Goal: Communication & Community: Answer question/provide support

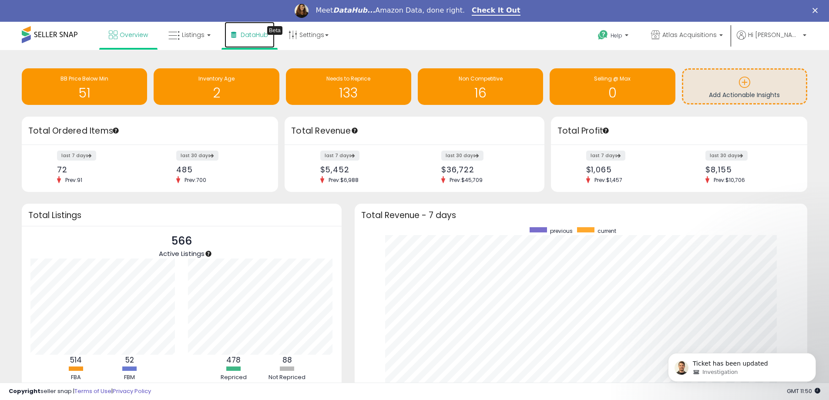
click at [260, 35] on span "DataHub" at bounding box center [254, 34] width 27 height 9
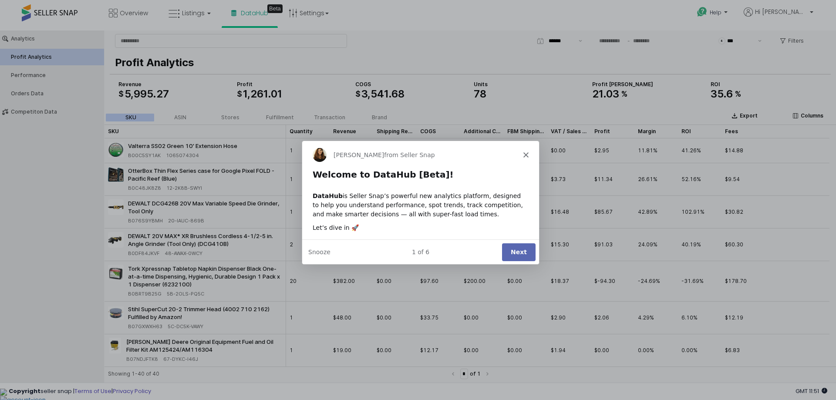
click at [518, 251] on button "Next" at bounding box center [518, 251] width 34 height 18
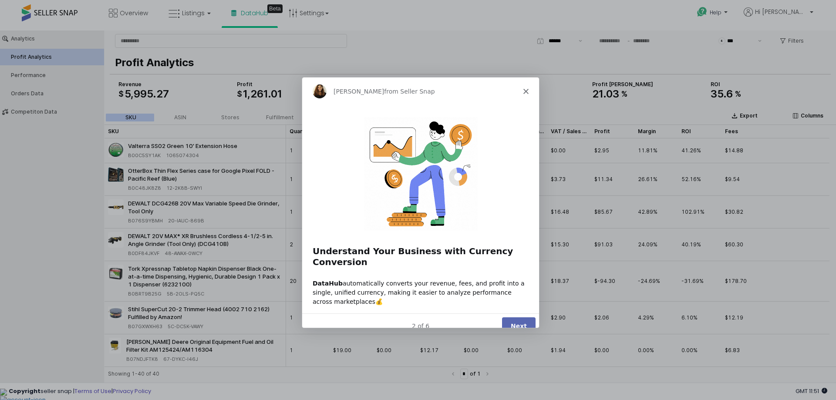
click at [516, 317] on button "Next" at bounding box center [518, 326] width 34 height 18
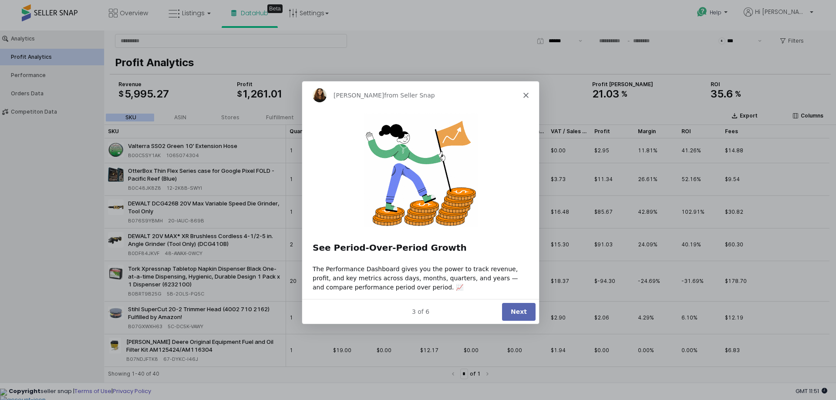
click at [520, 309] on button "Next" at bounding box center [518, 311] width 34 height 18
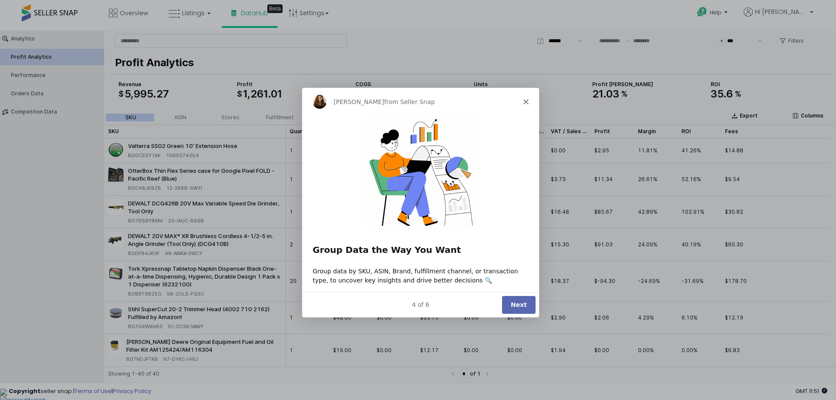
click at [520, 309] on button "Next" at bounding box center [518, 305] width 34 height 18
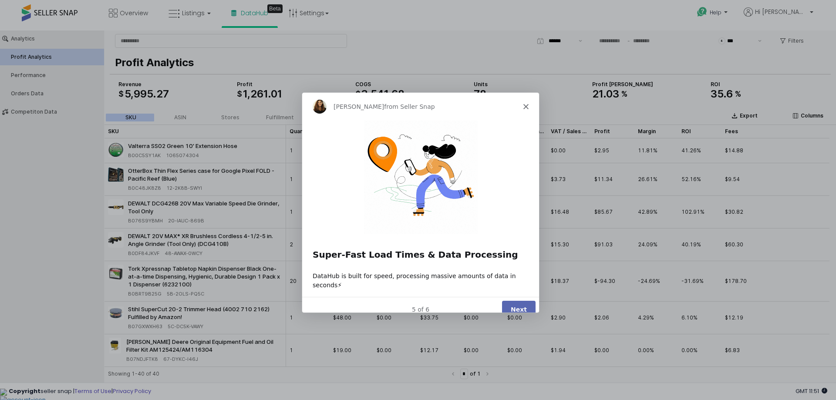
click at [521, 301] on button "Next" at bounding box center [518, 309] width 34 height 18
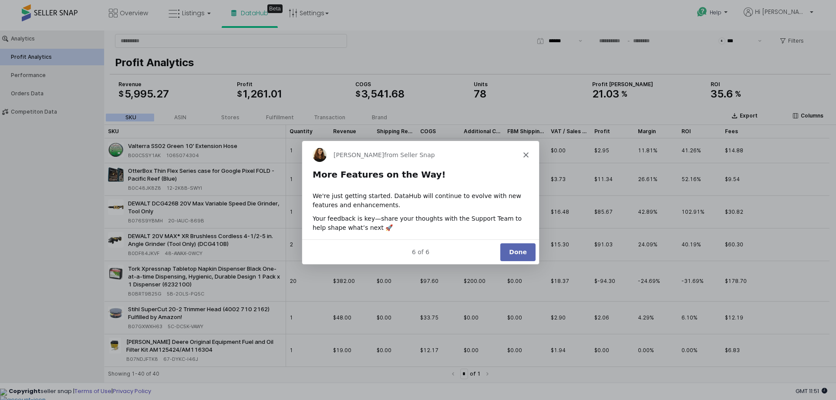
click at [523, 252] on button "Done" at bounding box center [517, 251] width 35 height 18
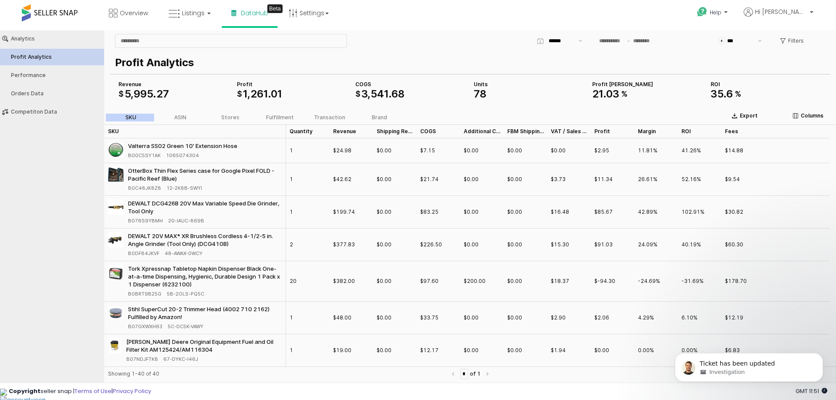
click at [145, 293] on span "B0BRT9B25G" at bounding box center [145, 294] width 34 height 8
click at [148, 295] on span "B0BRT9B25G" at bounding box center [145, 294] width 34 height 8
click at [738, 375] on div "Ticket has been updated Investigation" at bounding box center [749, 367] width 148 height 29
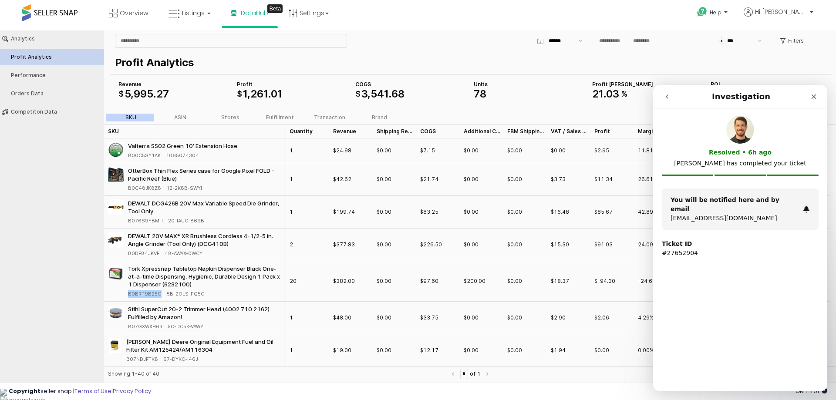
click at [668, 97] on icon "go back" at bounding box center [666, 96] width 7 height 7
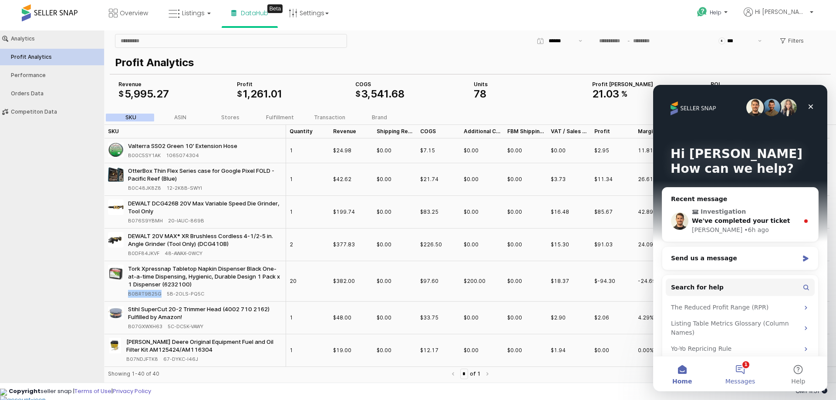
click at [735, 375] on button "1 Messages" at bounding box center [740, 374] width 58 height 35
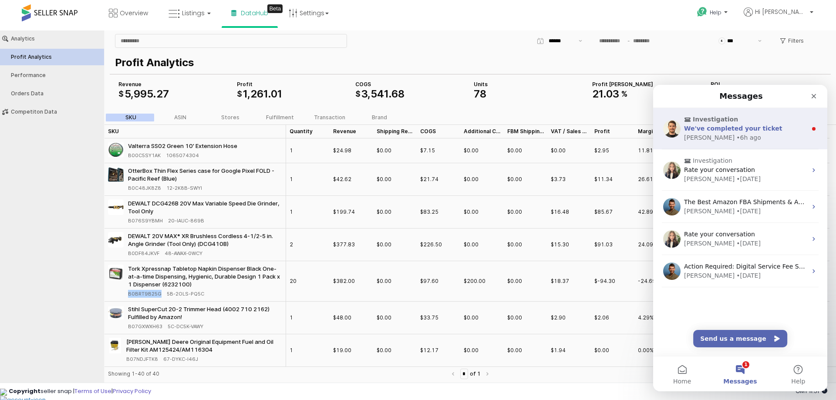
click at [724, 137] on div "Elias • 6h ago" at bounding box center [745, 137] width 123 height 9
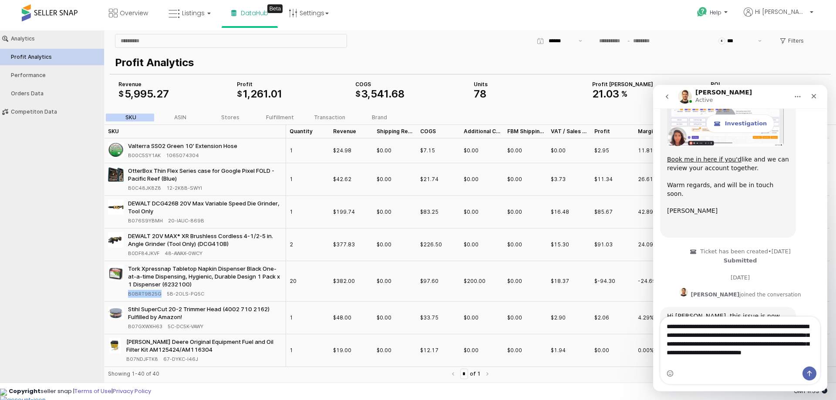
scroll to position [682, 0]
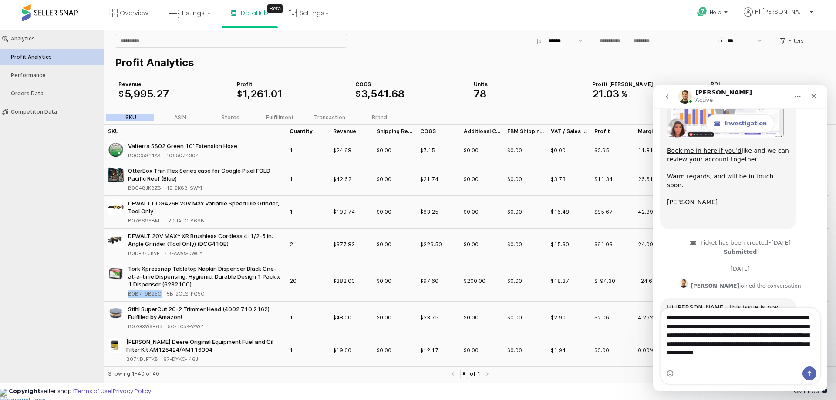
click at [700, 358] on textarea "**********" at bounding box center [739, 333] width 159 height 50
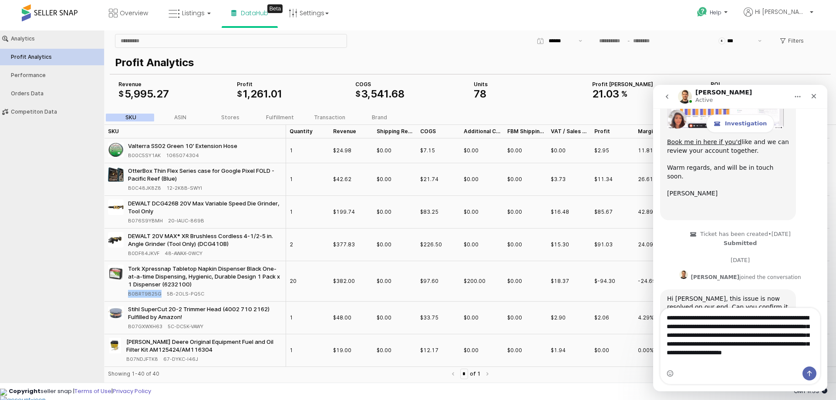
click at [713, 362] on textarea "**********" at bounding box center [739, 337] width 159 height 58
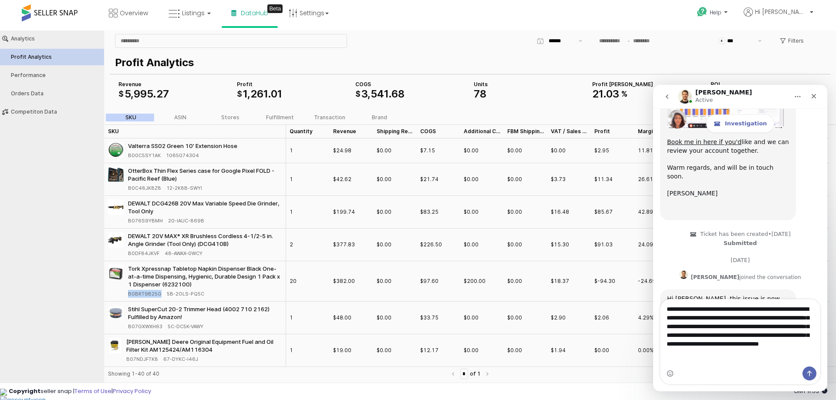
click at [153, 292] on span "B0BRT9B25G" at bounding box center [145, 294] width 34 height 8
click at [152, 292] on span "B0BRT9B25G" at bounding box center [145, 294] width 34 height 8
click at [735, 358] on textarea "**********" at bounding box center [739, 329] width 159 height 58
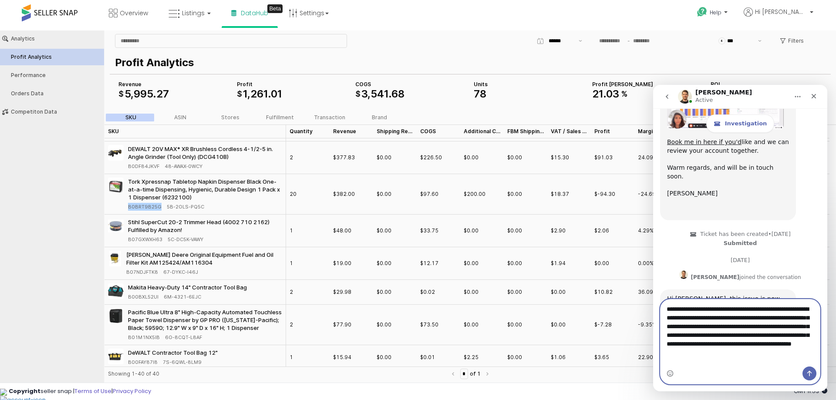
scroll to position [0, 0]
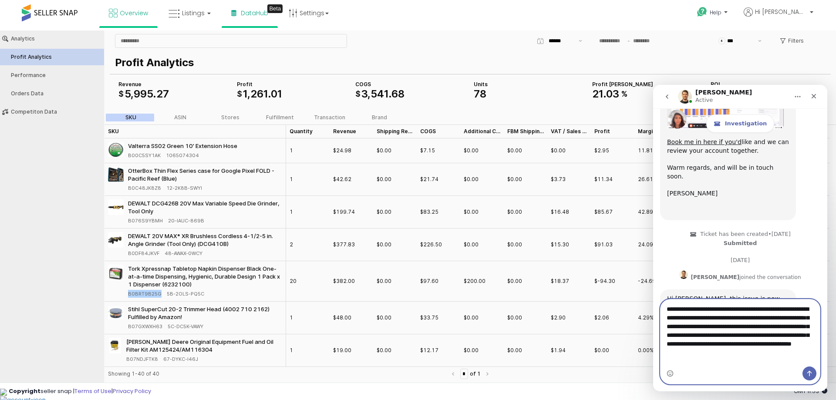
type textarea "**********"
click at [124, 14] on span "Overview" at bounding box center [134, 13] width 28 height 9
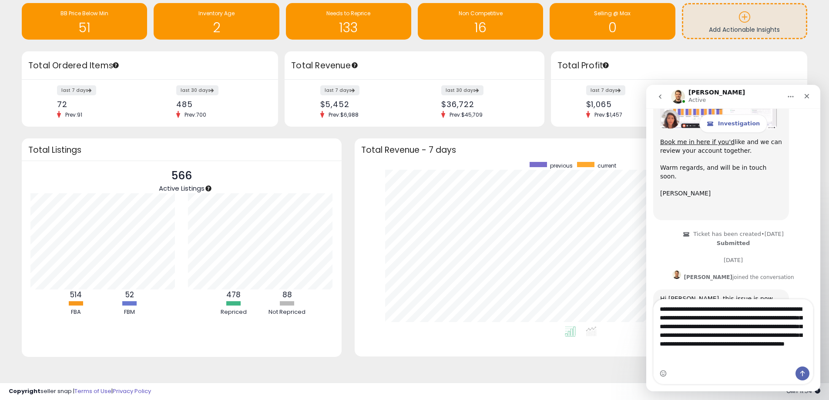
scroll to position [44, 0]
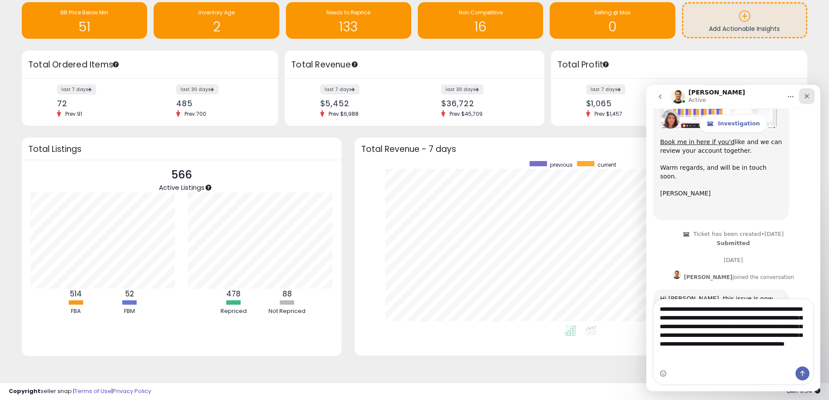
click at [803, 99] on div "Close" at bounding box center [807, 96] width 16 height 16
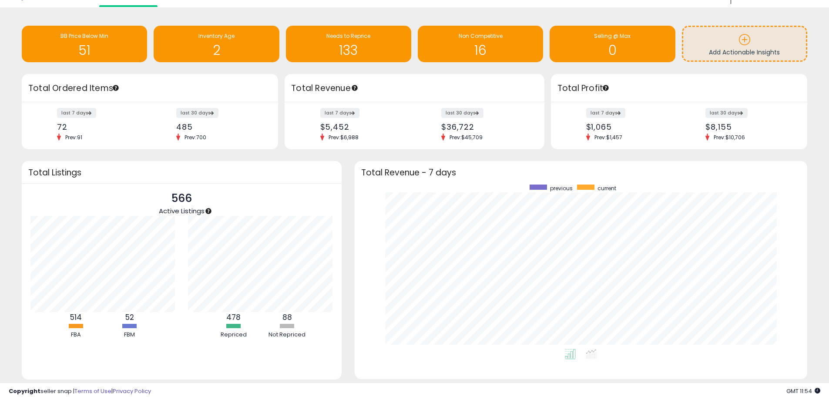
scroll to position [0, 0]
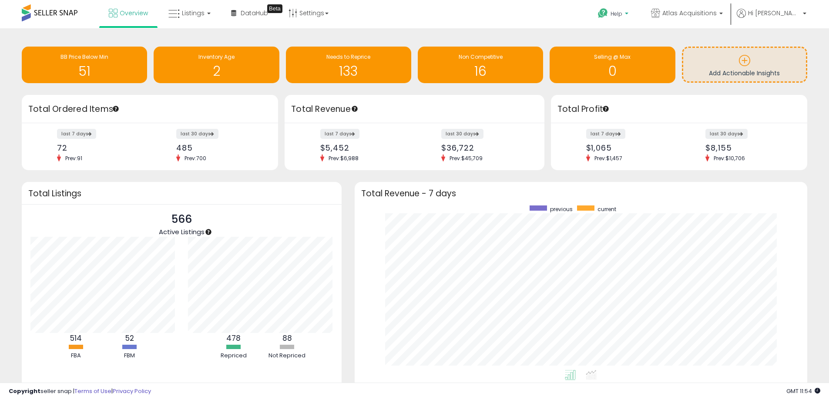
click at [623, 13] on span "Help" at bounding box center [617, 13] width 12 height 7
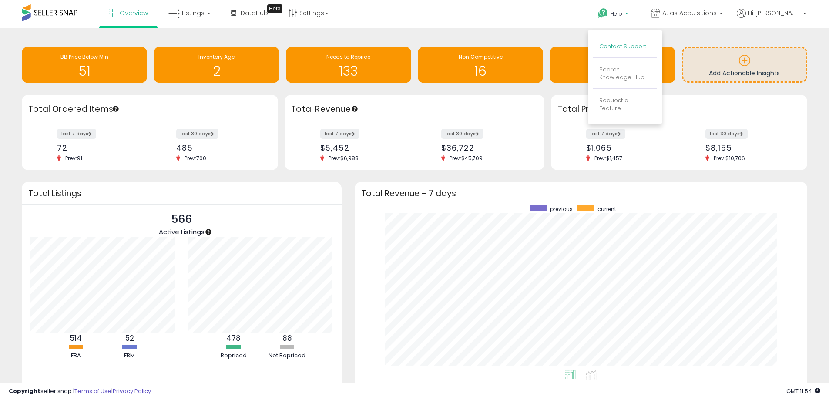
click at [646, 47] on link "Contact Support" at bounding box center [622, 46] width 47 height 8
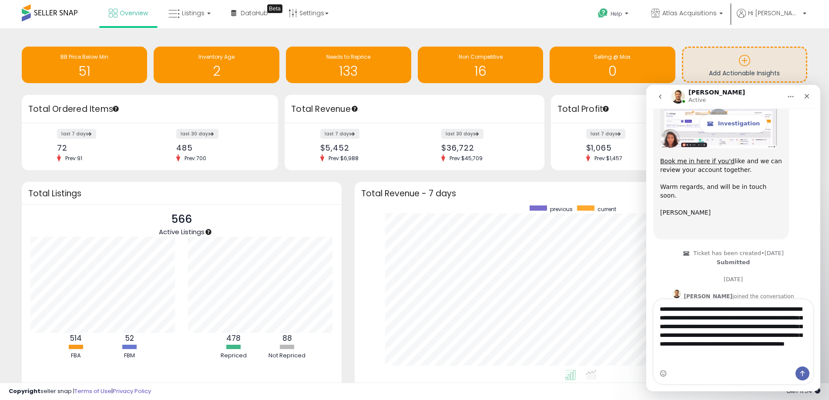
scroll to position [690, 0]
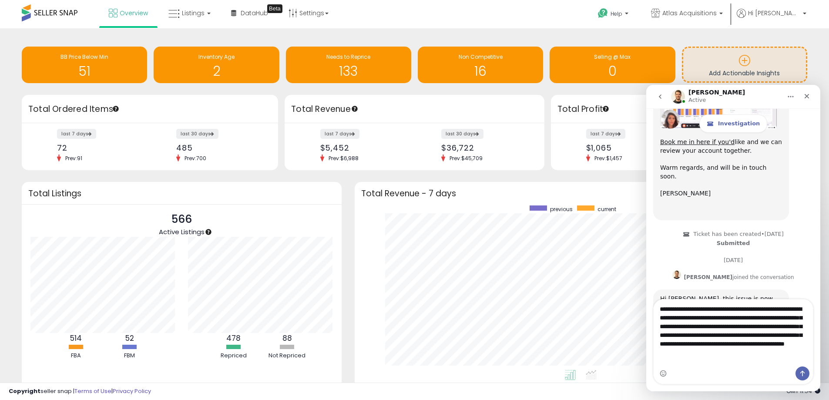
drag, startPoint x: 776, startPoint y: 362, endPoint x: 683, endPoint y: 365, distance: 92.8
click at [684, 368] on div "**********" at bounding box center [733, 342] width 159 height 84
click at [683, 358] on textarea "**********" at bounding box center [733, 329] width 159 height 58
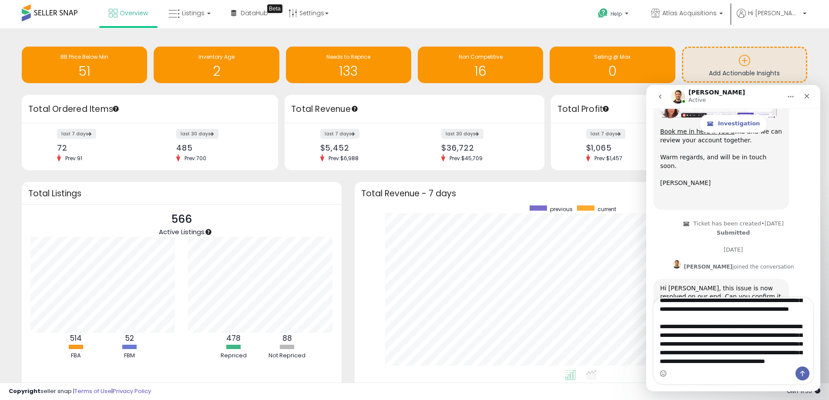
scroll to position [67, 0]
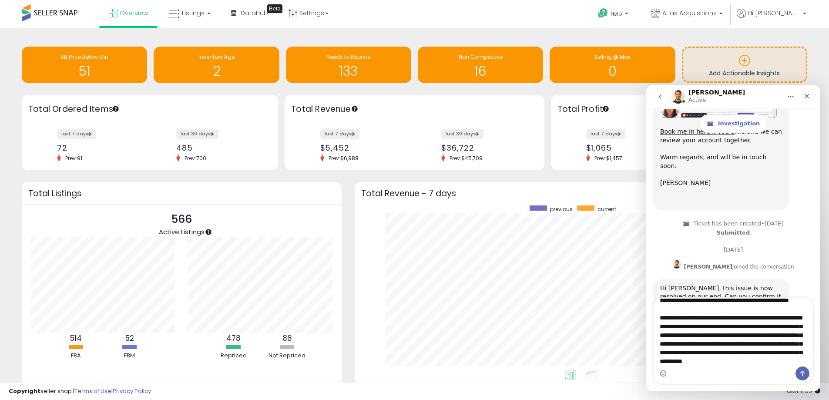
type textarea "**********"
click at [804, 376] on icon "Send a message…" at bounding box center [802, 373] width 7 height 7
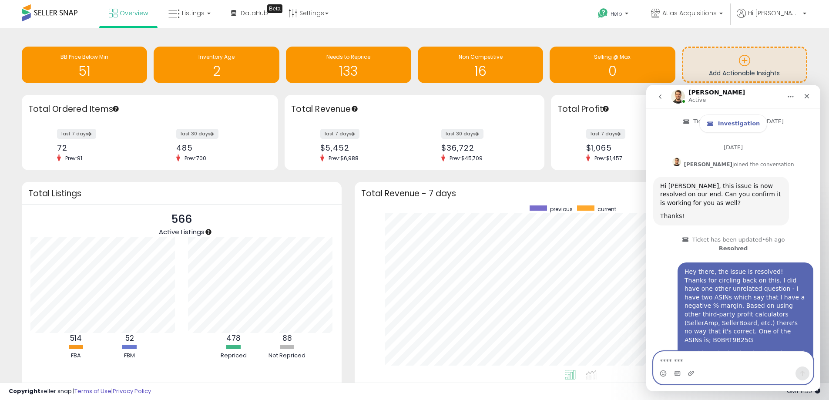
scroll to position [805, 0]
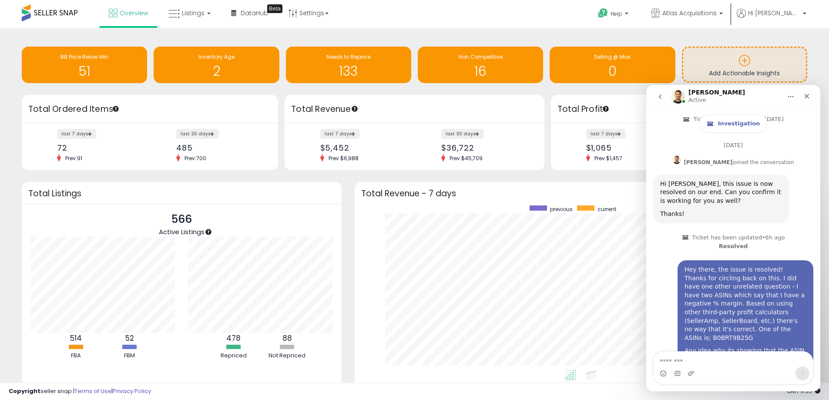
click at [670, 260] on div "Hey there, the issue is resolved! Thanks for circling back on this. I did have …" at bounding box center [733, 349] width 160 height 179
click at [806, 97] on icon "Close" at bounding box center [807, 96] width 7 height 7
